Goal: Information Seeking & Learning: Learn about a topic

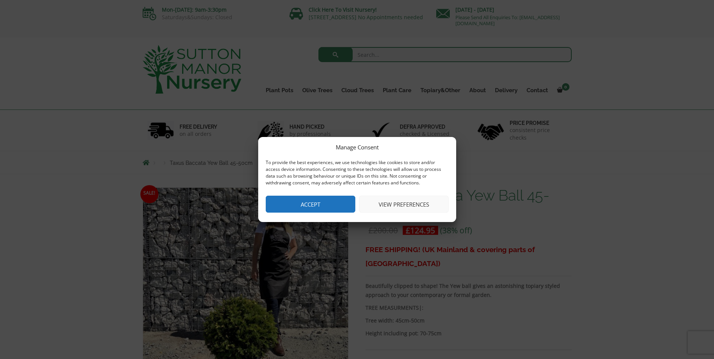
click at [351, 210] on button "Accept" at bounding box center [311, 204] width 90 height 17
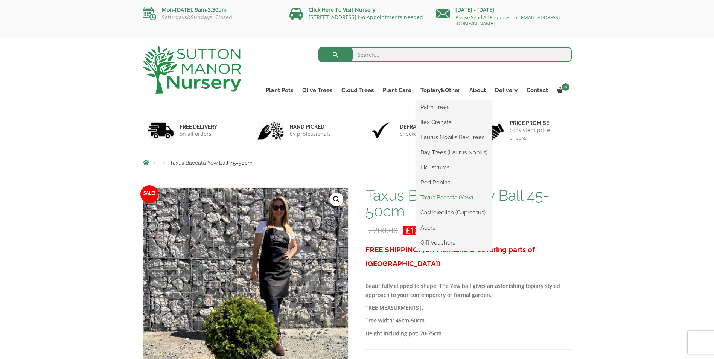
click at [440, 199] on link "Taxus Baccata (Yew)" at bounding box center [454, 197] width 76 height 11
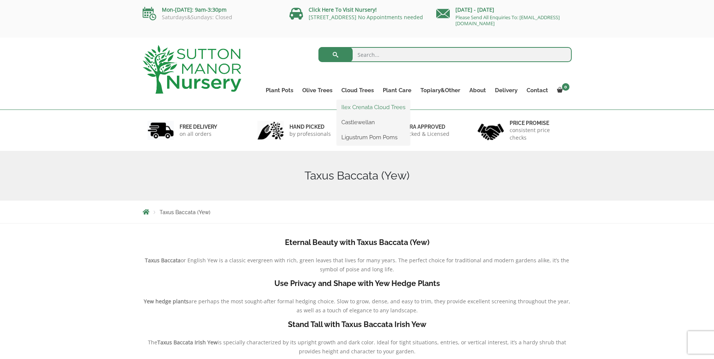
click at [364, 108] on link "Ilex Crenata Cloud Trees" at bounding box center [373, 107] width 73 height 11
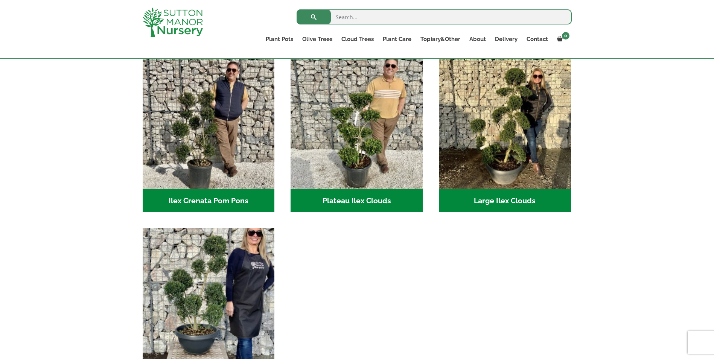
scroll to position [113, 0]
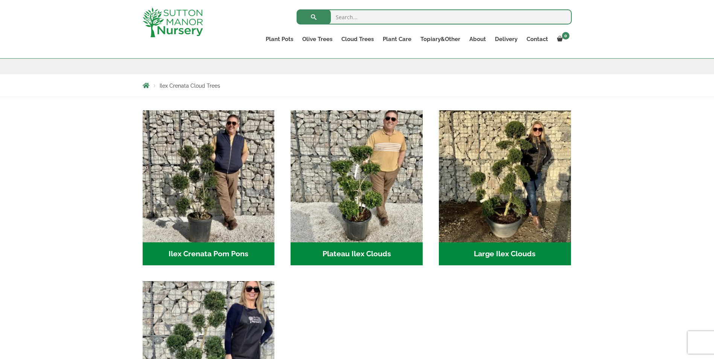
click at [209, 252] on h2 "Ilex Crenata Pom Pons (49)" at bounding box center [209, 253] width 132 height 23
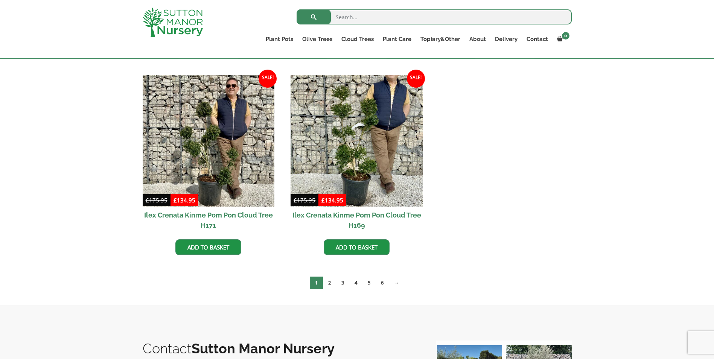
scroll to position [489, 0]
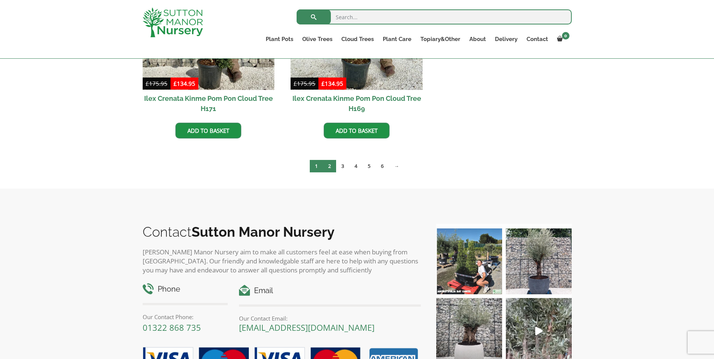
click at [331, 164] on link "2" at bounding box center [329, 166] width 13 height 12
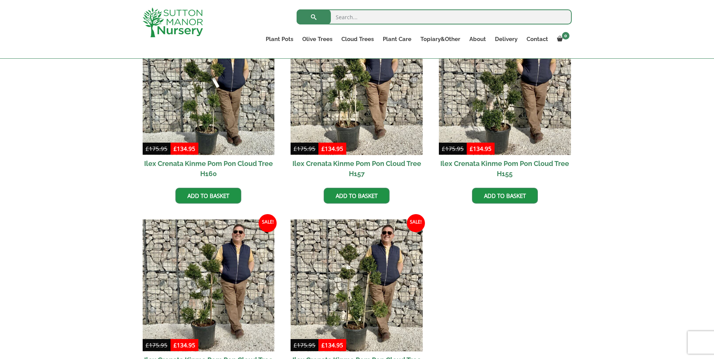
scroll to position [489, 0]
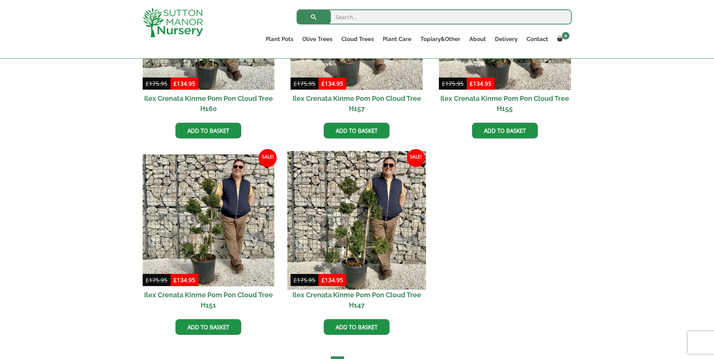
click at [360, 205] on img at bounding box center [356, 220] width 138 height 138
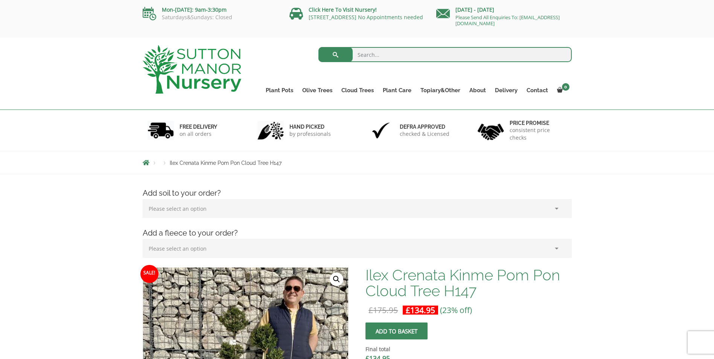
click at [224, 212] on select "Please select an option (x1) 75L Bag (£34.99) (x2) 75L Bag (£69.98) (x3) 75L Ba…" at bounding box center [357, 208] width 429 height 19
click at [366, 138] on link "Ligustrum Pom Poms" at bounding box center [373, 137] width 73 height 11
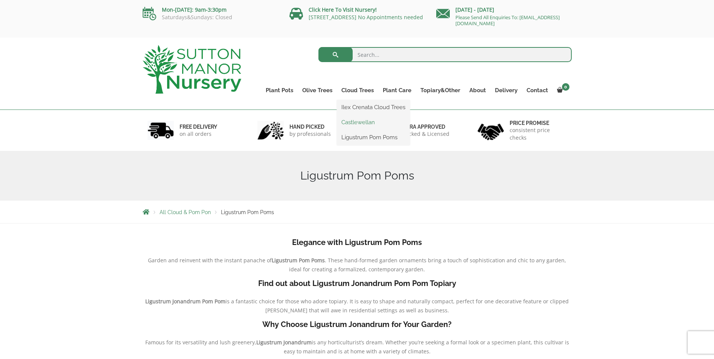
click at [360, 123] on link "Castlewellan" at bounding box center [373, 122] width 73 height 11
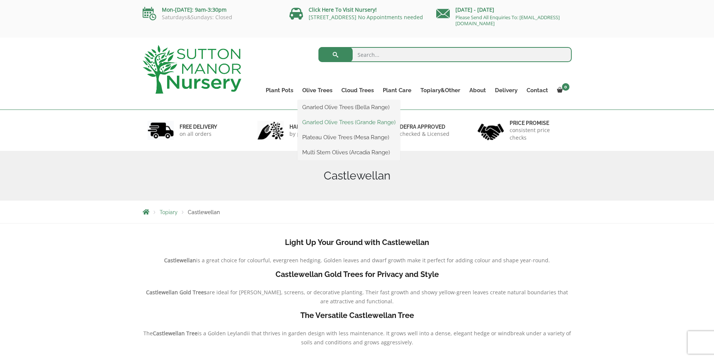
click at [323, 123] on link "Gnarled Olive Trees (Grande Range)" at bounding box center [349, 122] width 102 height 11
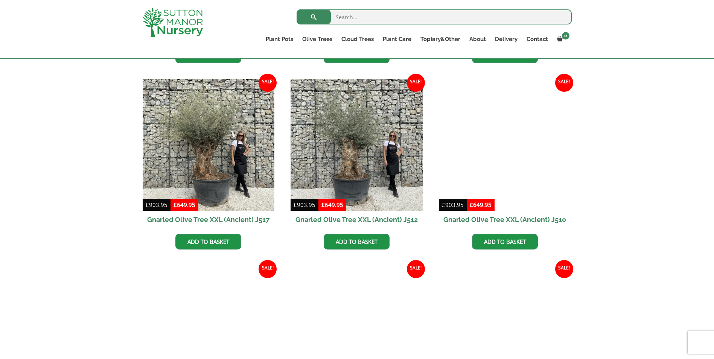
scroll to position [489, 0]
